Goal: Transaction & Acquisition: Obtain resource

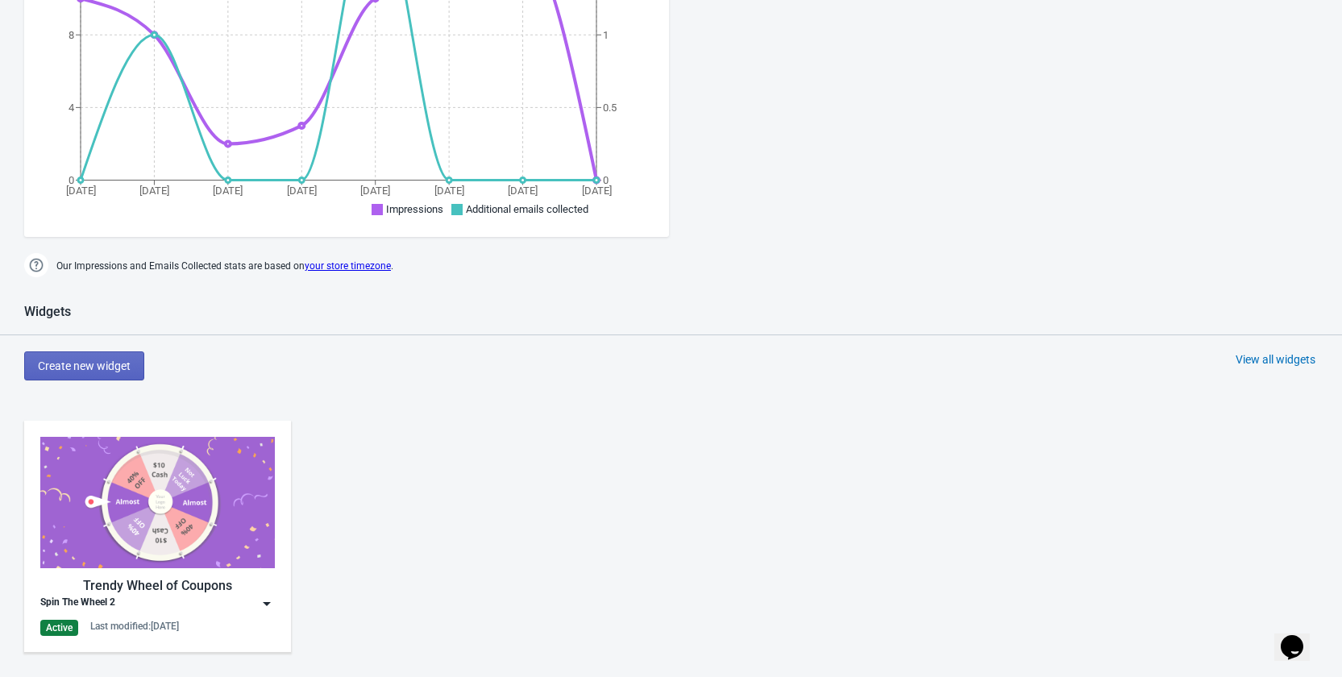
scroll to position [564, 0]
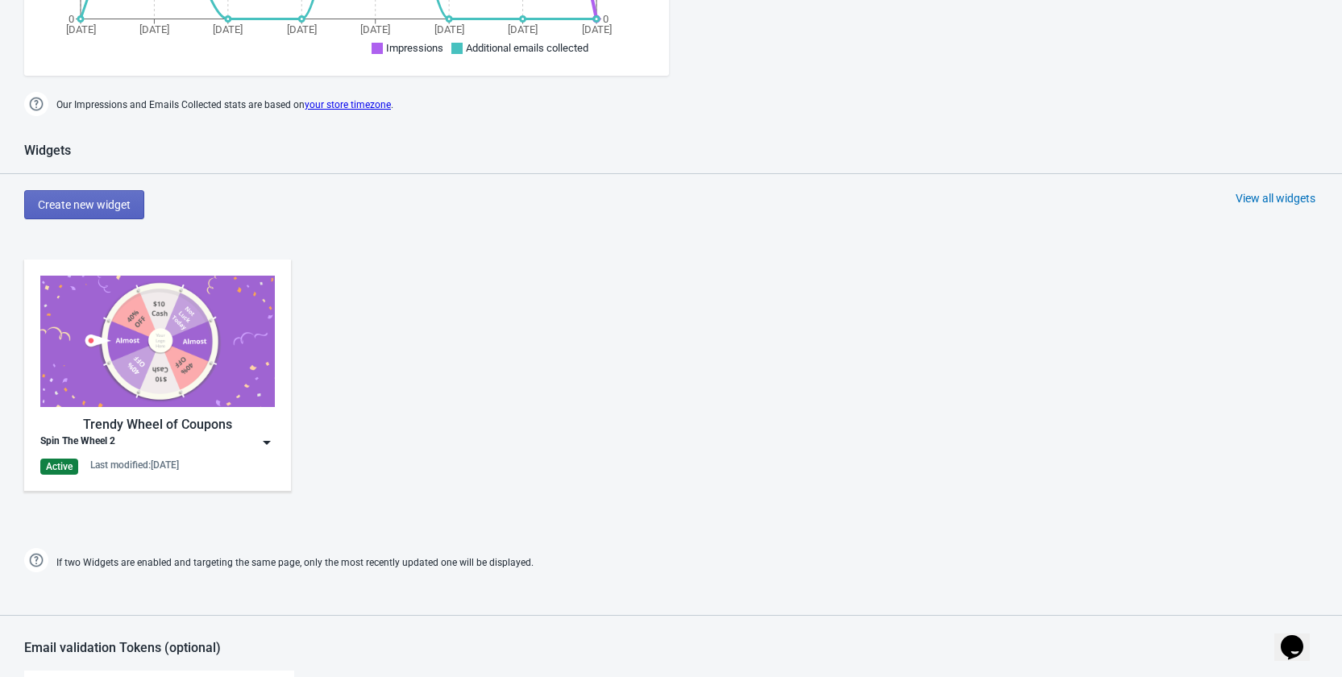
click at [260, 439] on img at bounding box center [267, 442] width 16 height 16
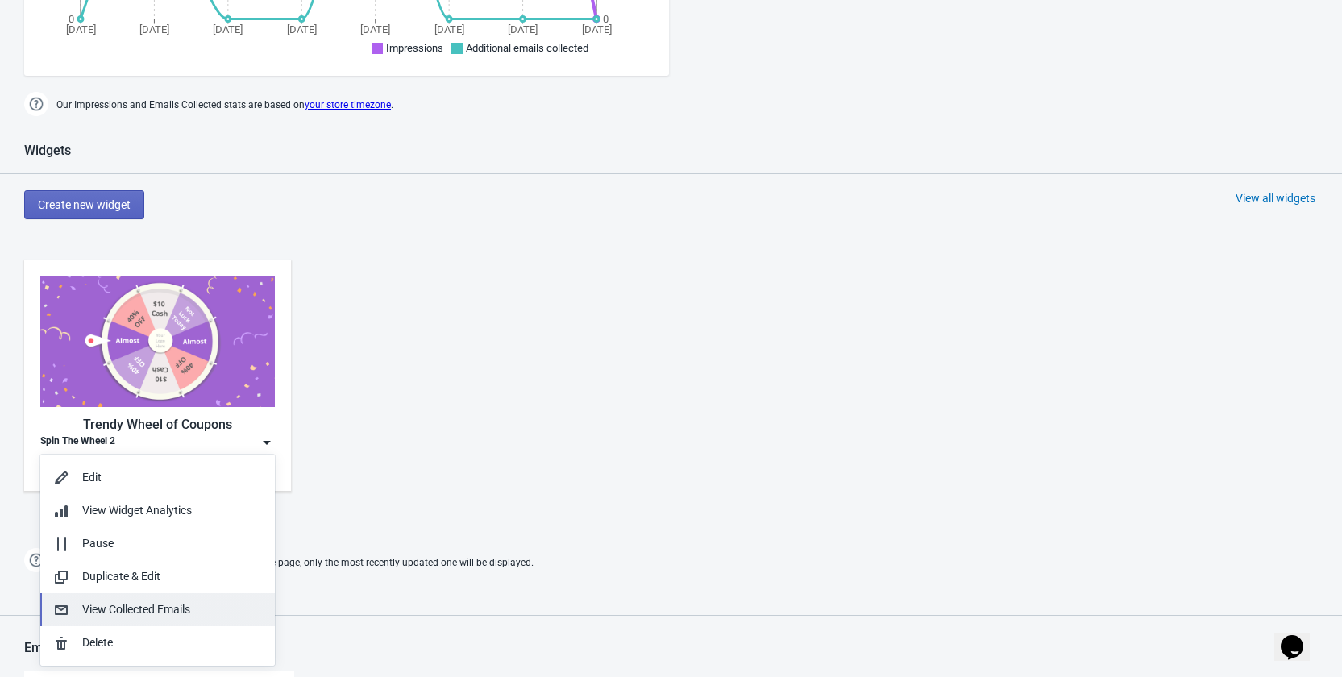
click at [128, 609] on div "View Collected Emails" at bounding box center [172, 609] width 180 height 17
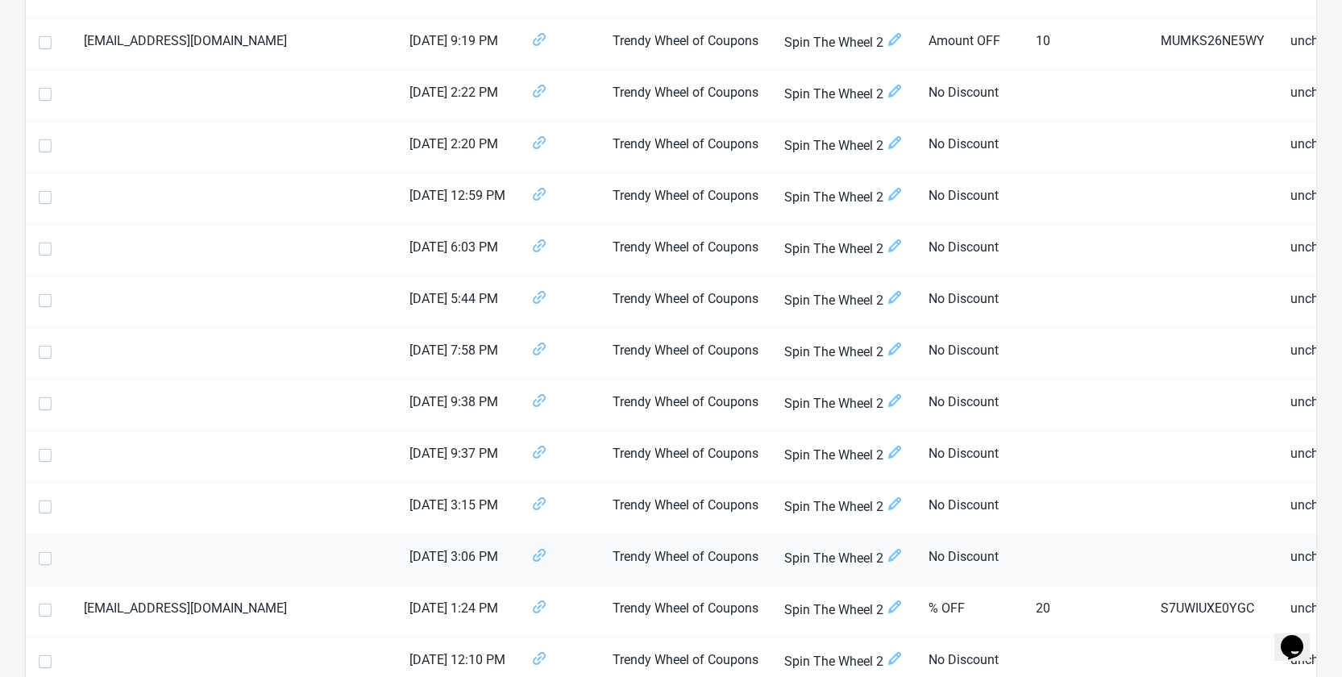
scroll to position [886, 0]
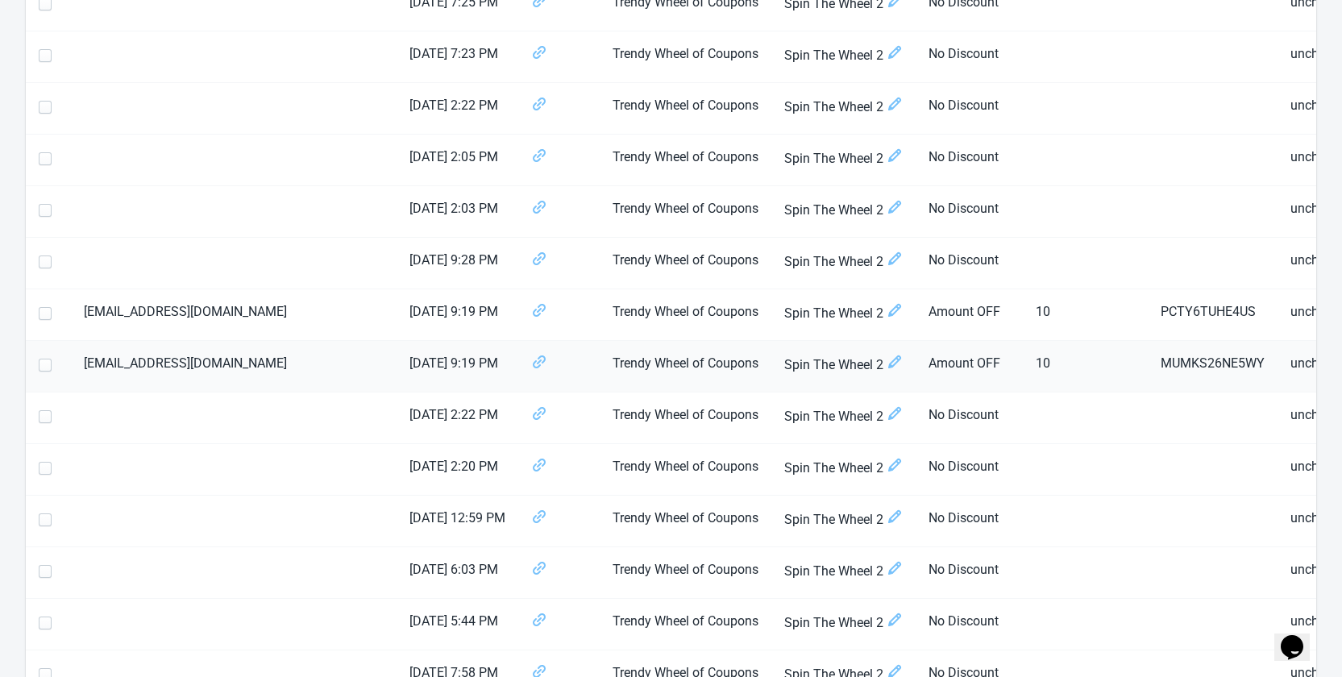
click at [41, 371] on span at bounding box center [45, 365] width 13 height 13
click at [39, 371] on input "checkbox" at bounding box center [39, 373] width 1 height 29
checkbox input "true"
click at [43, 319] on span at bounding box center [45, 313] width 13 height 13
click at [39, 319] on input "checkbox" at bounding box center [39, 321] width 1 height 29
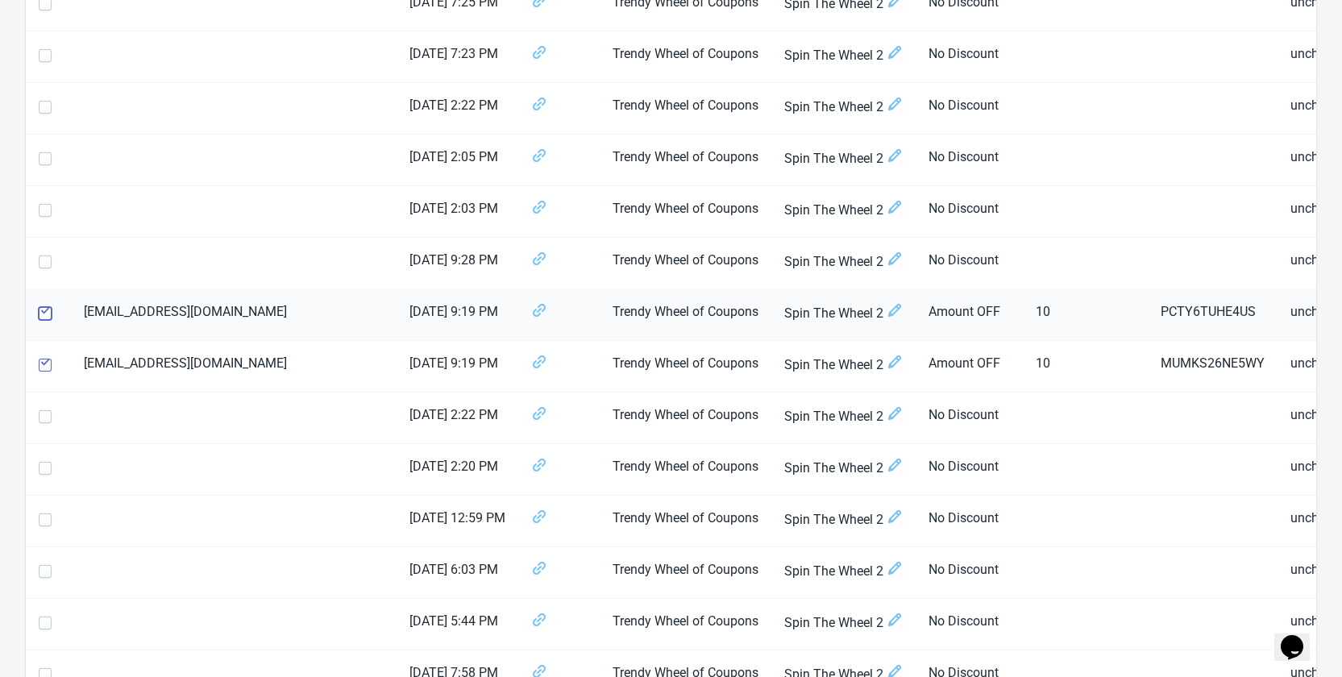
checkbox input "true"
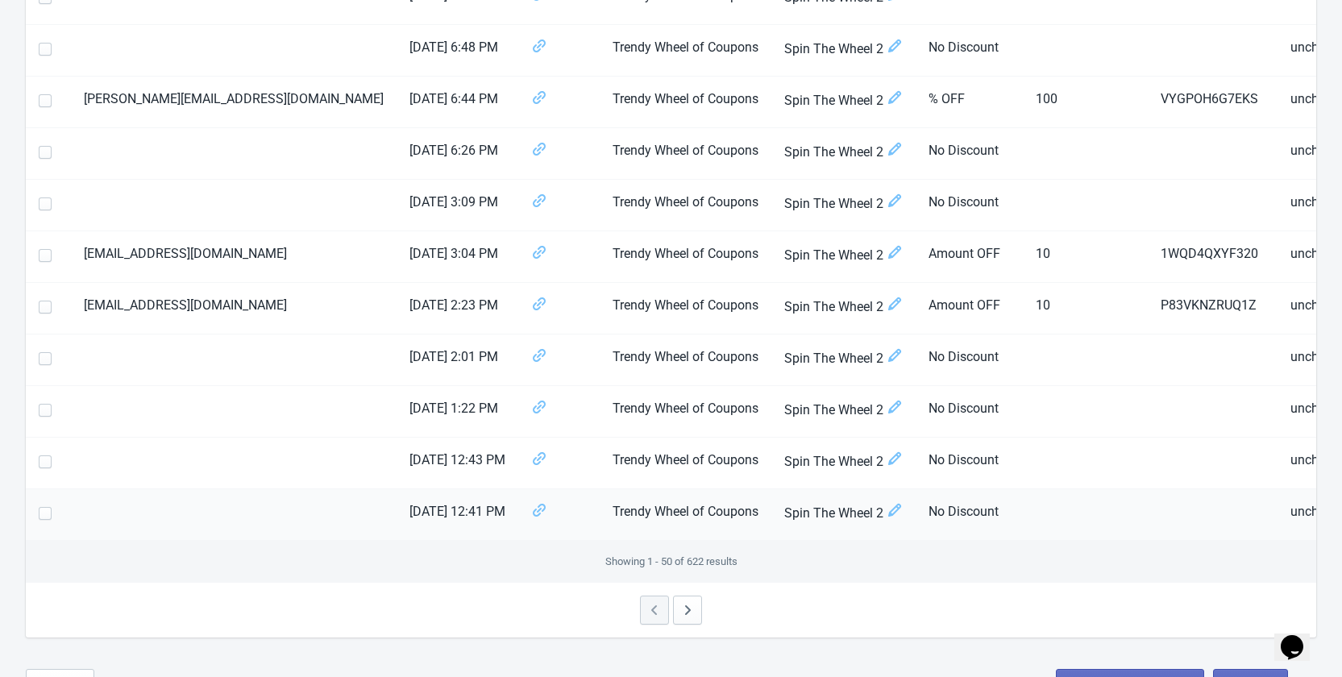
scroll to position [2383, 0]
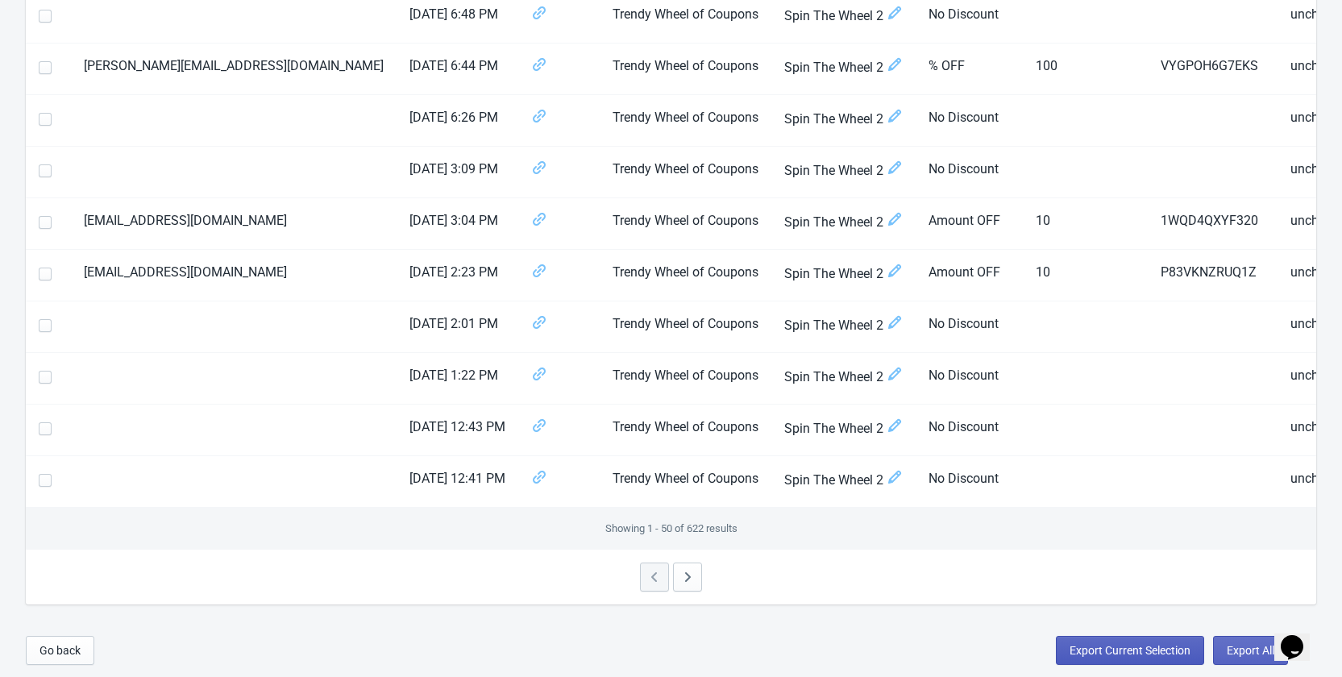
click at [1103, 653] on span "Export Current Selection" at bounding box center [1129, 650] width 121 height 13
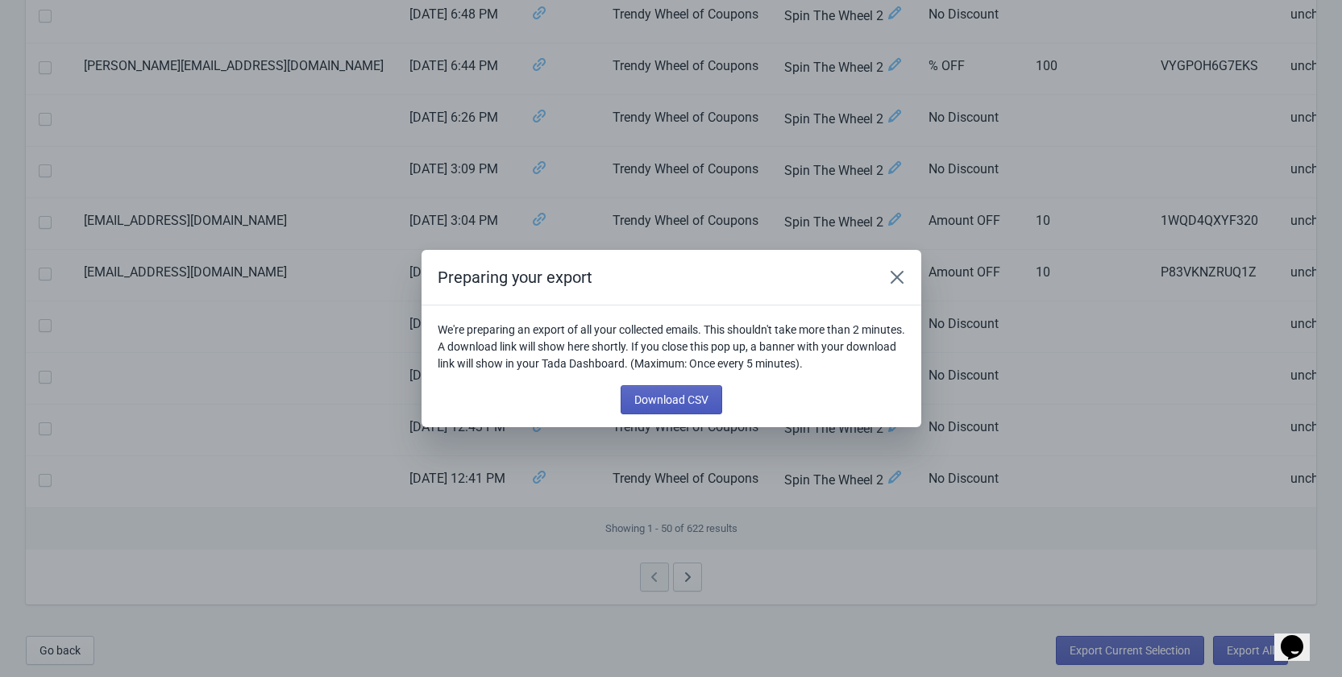
click at [642, 401] on span "Download CSV" at bounding box center [671, 399] width 74 height 13
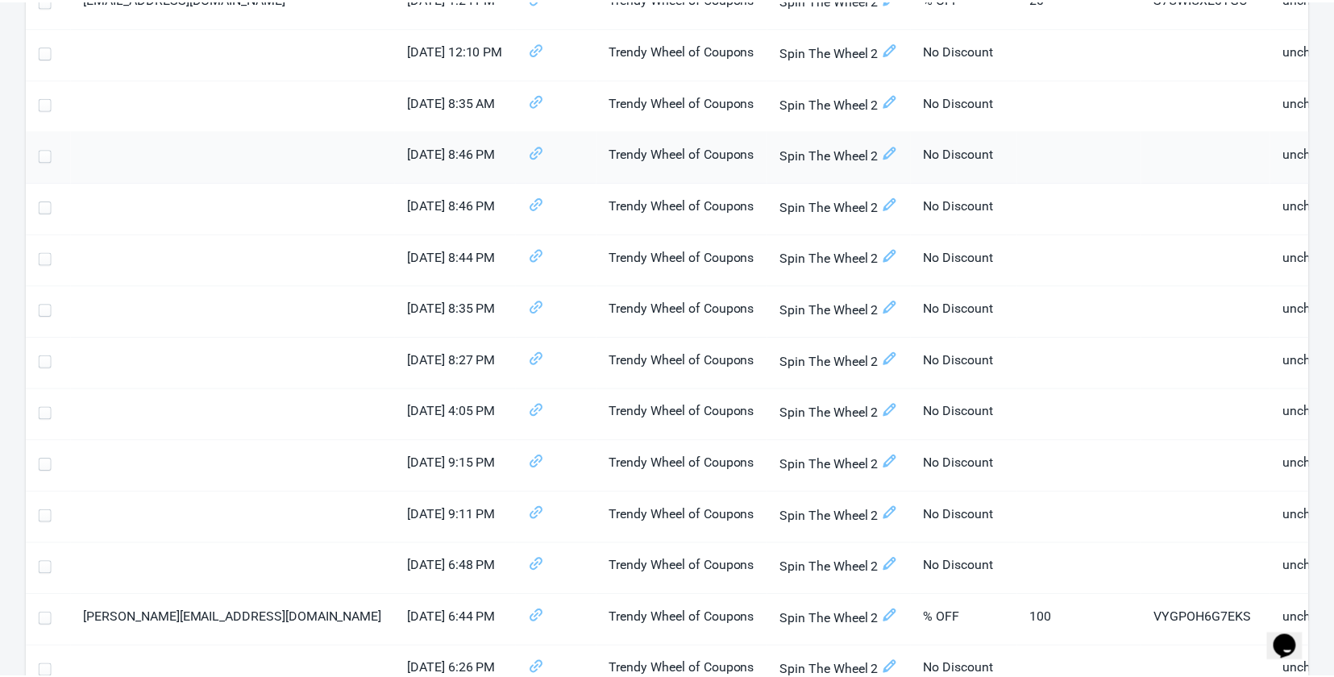
scroll to position [1335, 0]
